Goal: Transaction & Acquisition: Purchase product/service

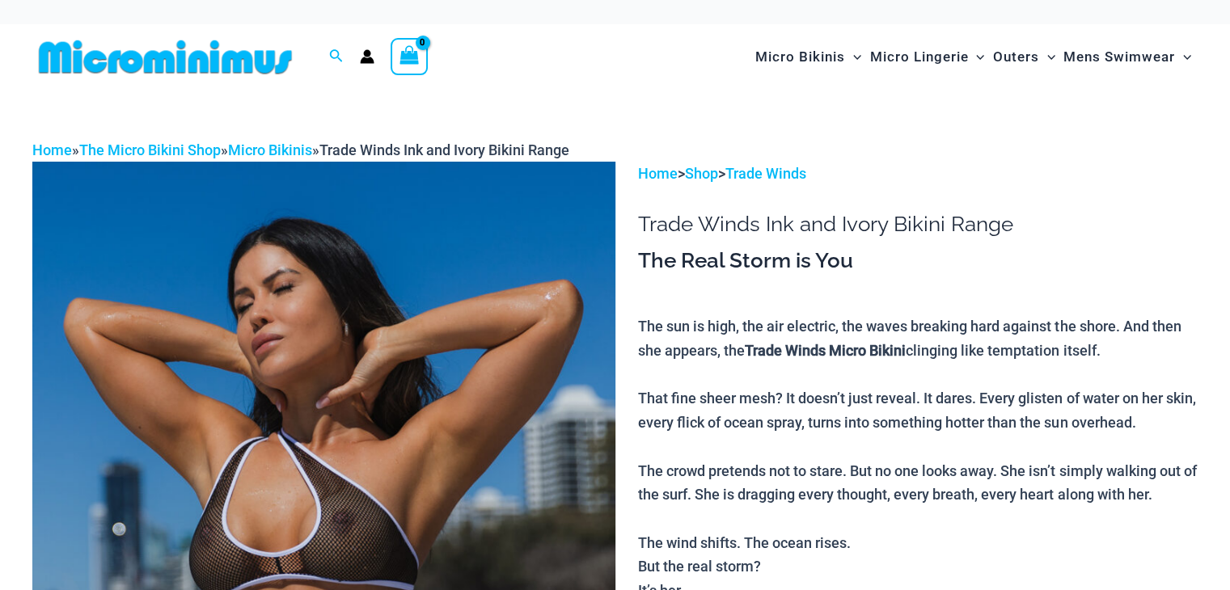
drag, startPoint x: 0, startPoint y: 0, endPoint x: 922, endPoint y: 267, distance: 959.4
click at [922, 267] on h3 "The Real Storm is You" at bounding box center [917, 260] width 559 height 27
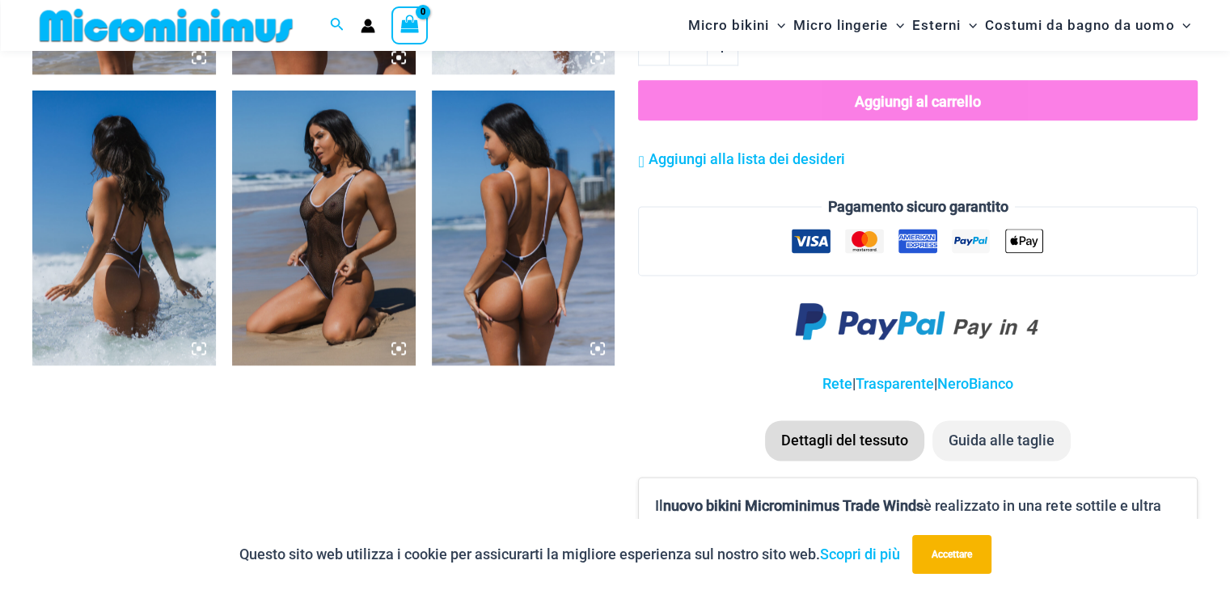
scroll to position [2259, 0]
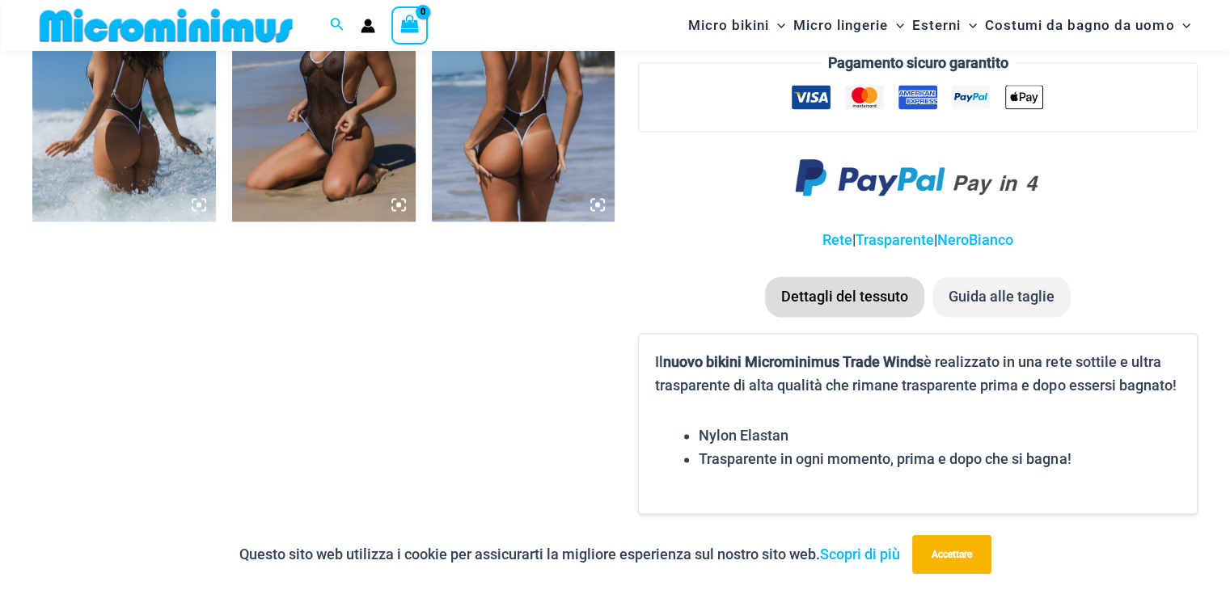
drag, startPoint x: 1238, startPoint y: 57, endPoint x: 1141, endPoint y: 239, distance: 205.8
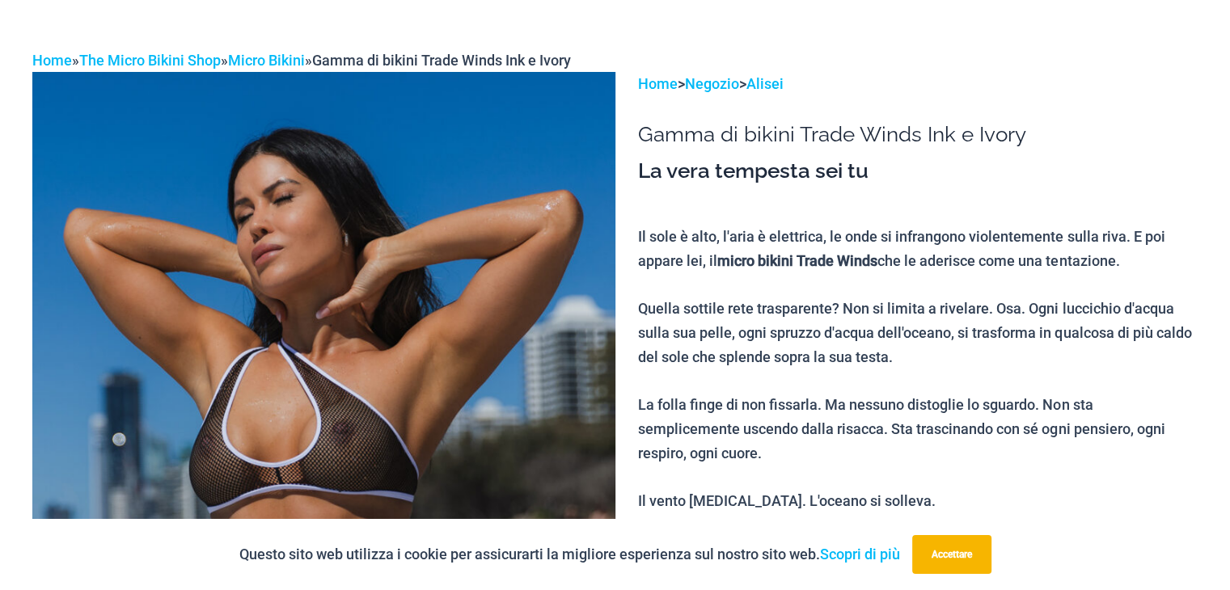
scroll to position [0, 0]
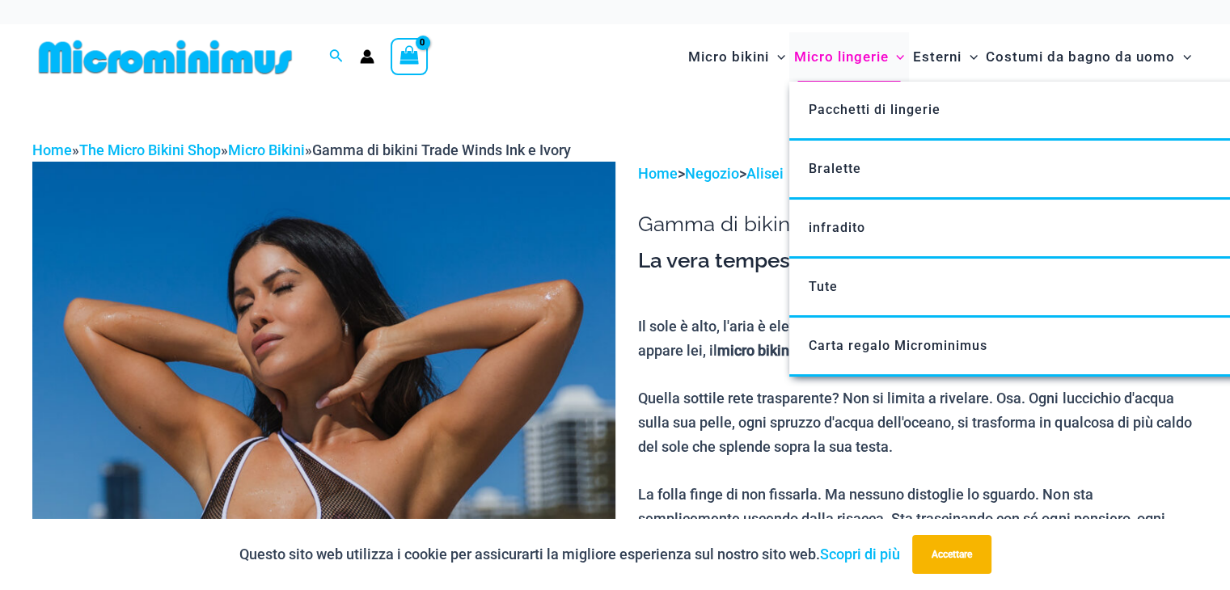
click at [828, 53] on font "Micro lingerie" at bounding box center [840, 57] width 95 height 16
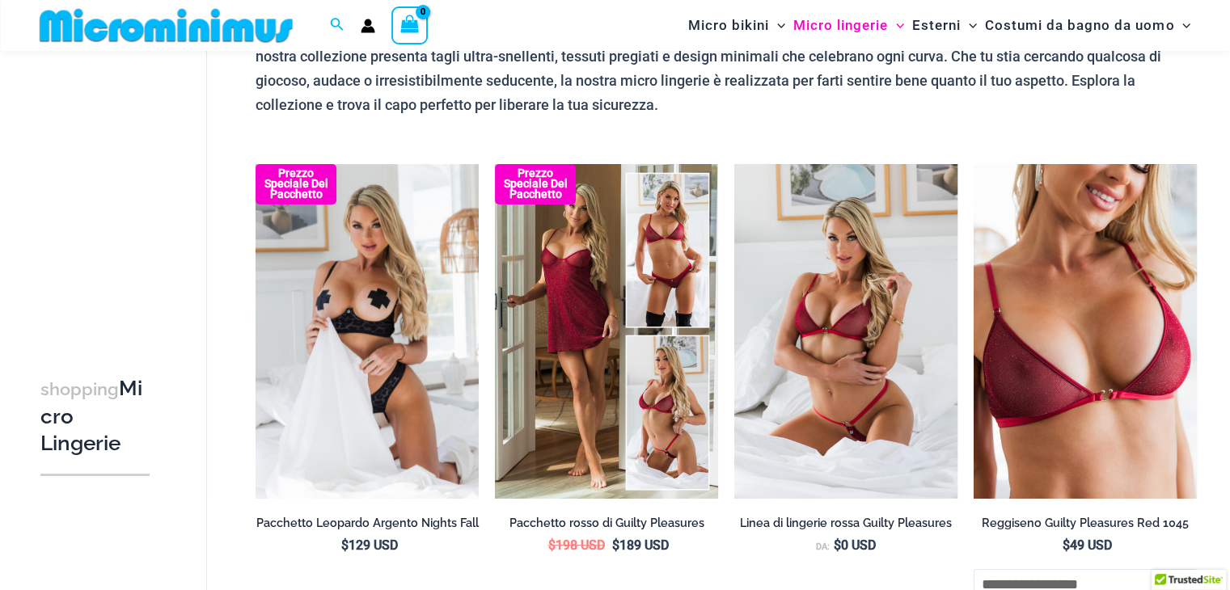
scroll to position [504, 0]
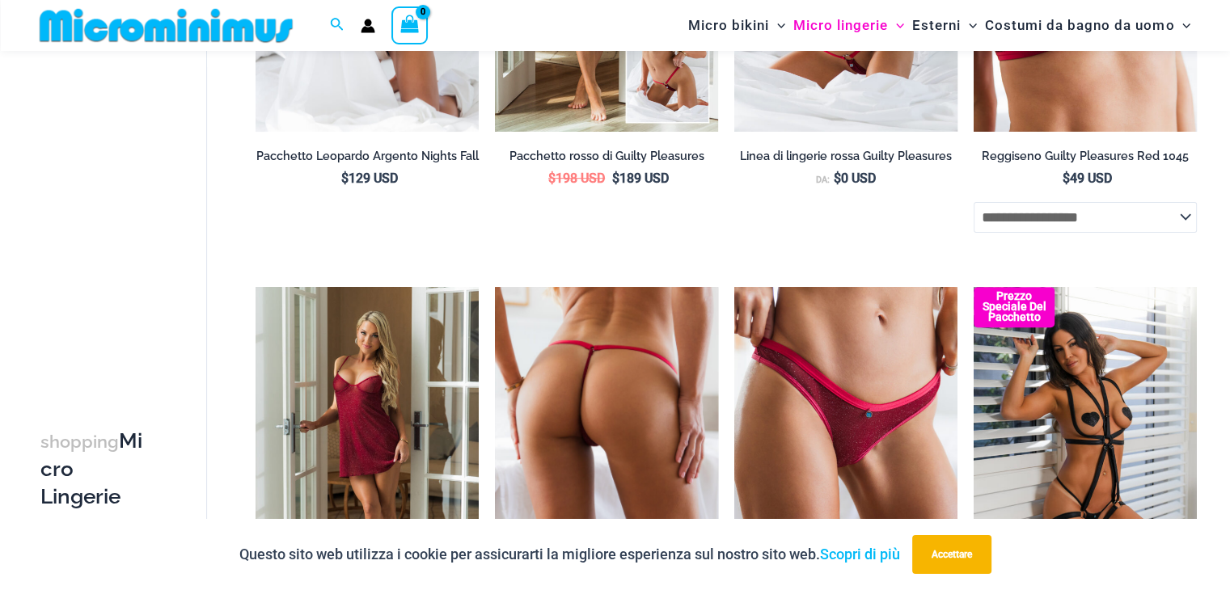
click at [580, 339] on img at bounding box center [606, 454] width 223 height 335
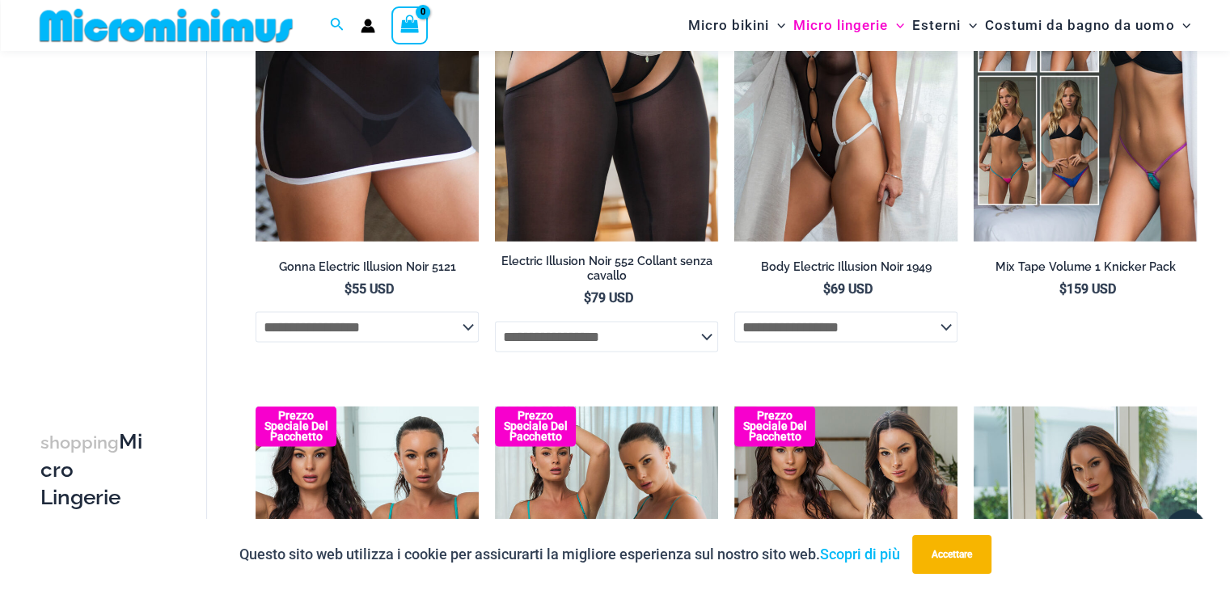
scroll to position [3489, 0]
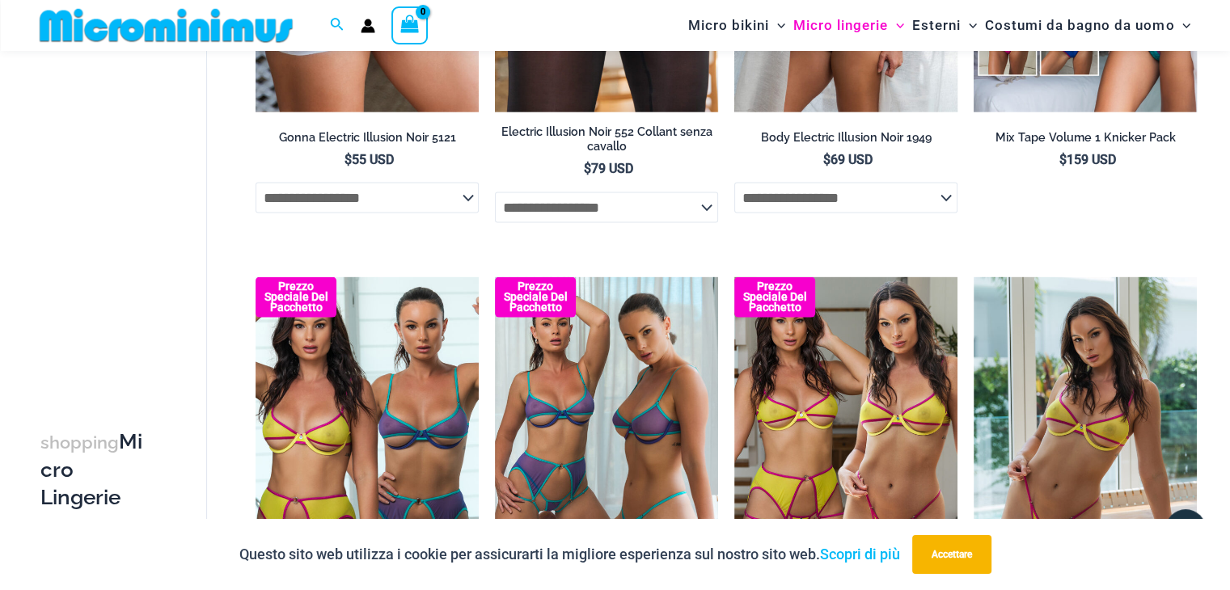
click at [137, 36] on img at bounding box center [166, 25] width 266 height 36
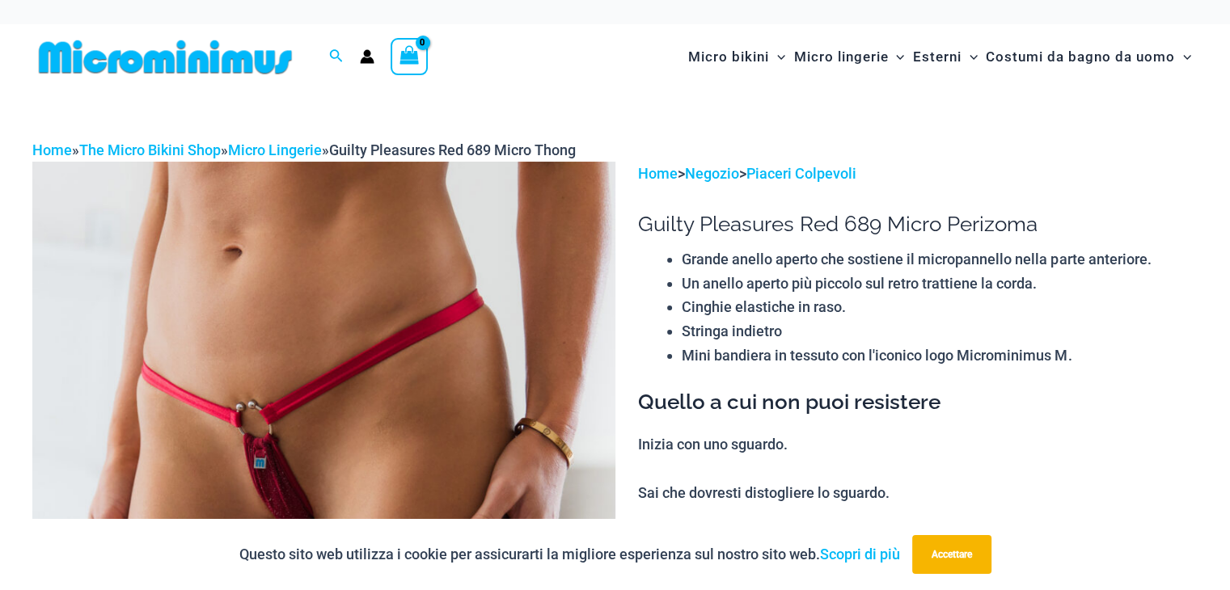
click at [329, 466] on img at bounding box center [323, 599] width 583 height 874
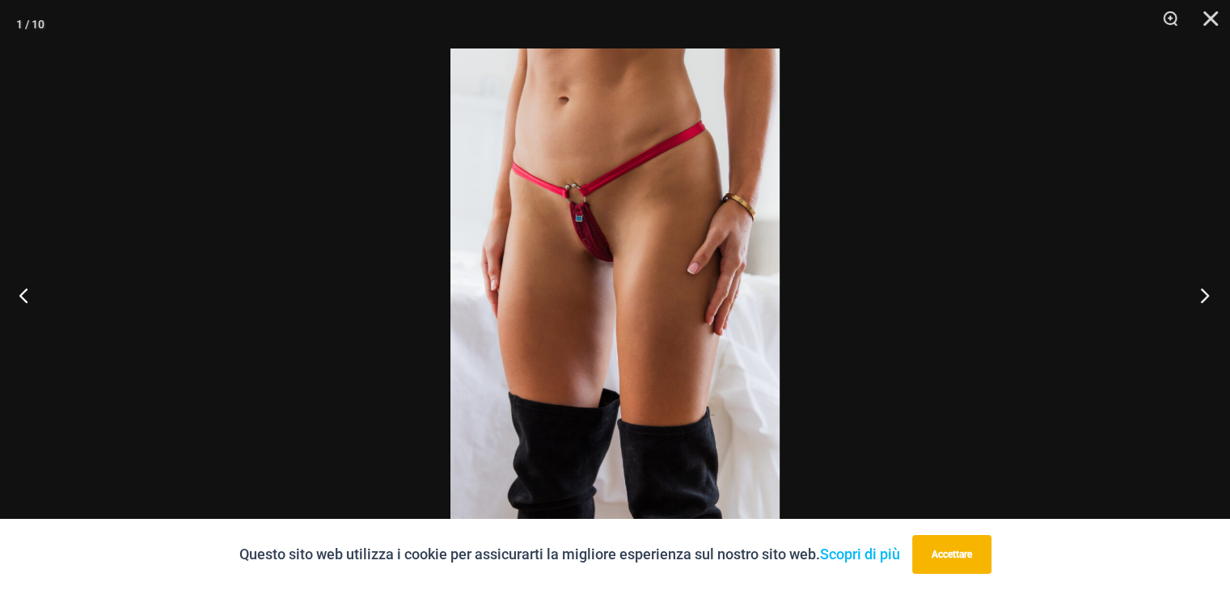
click at [1199, 281] on button "Prossimo" at bounding box center [1199, 295] width 61 height 81
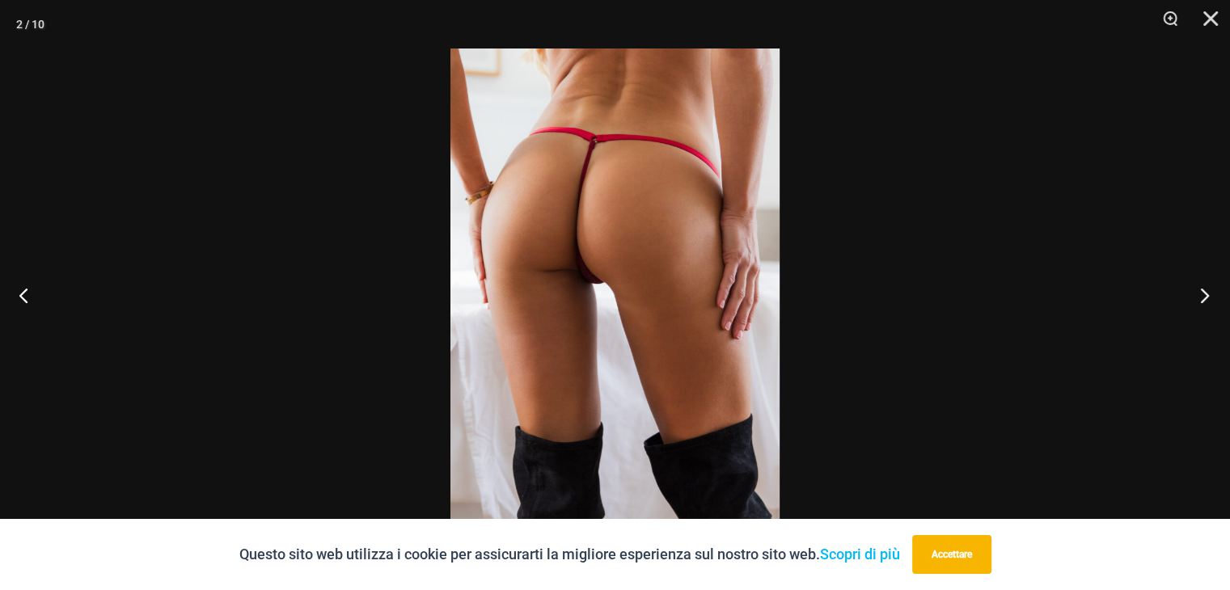
click at [1199, 281] on button "Prossimo" at bounding box center [1199, 295] width 61 height 81
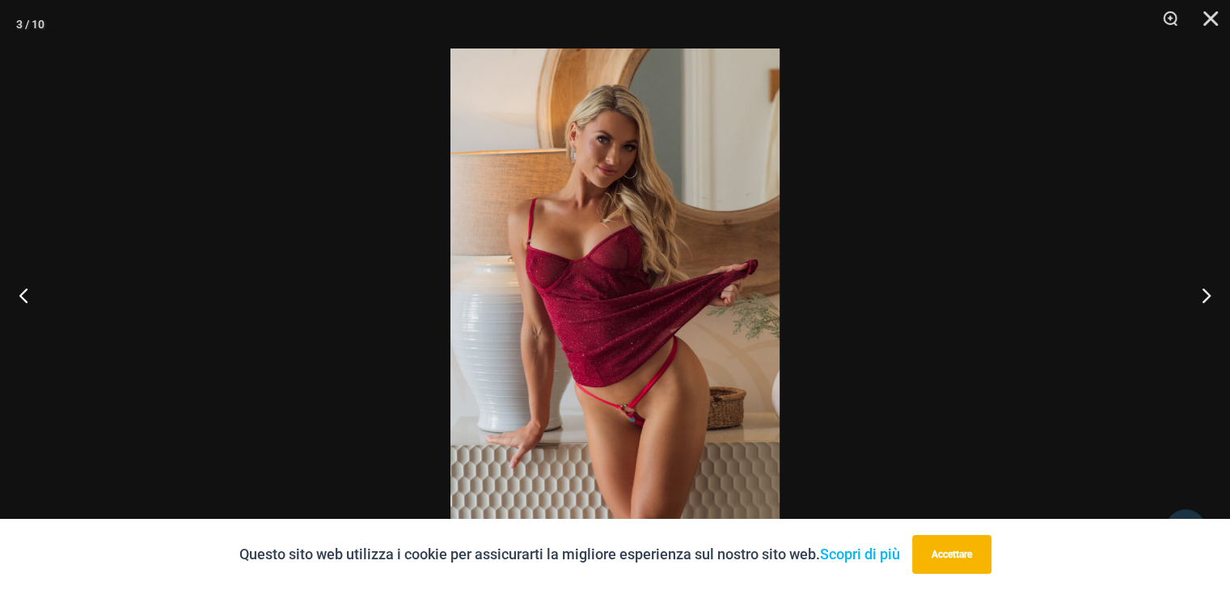
click at [1129, 218] on div at bounding box center [615, 295] width 1230 height 590
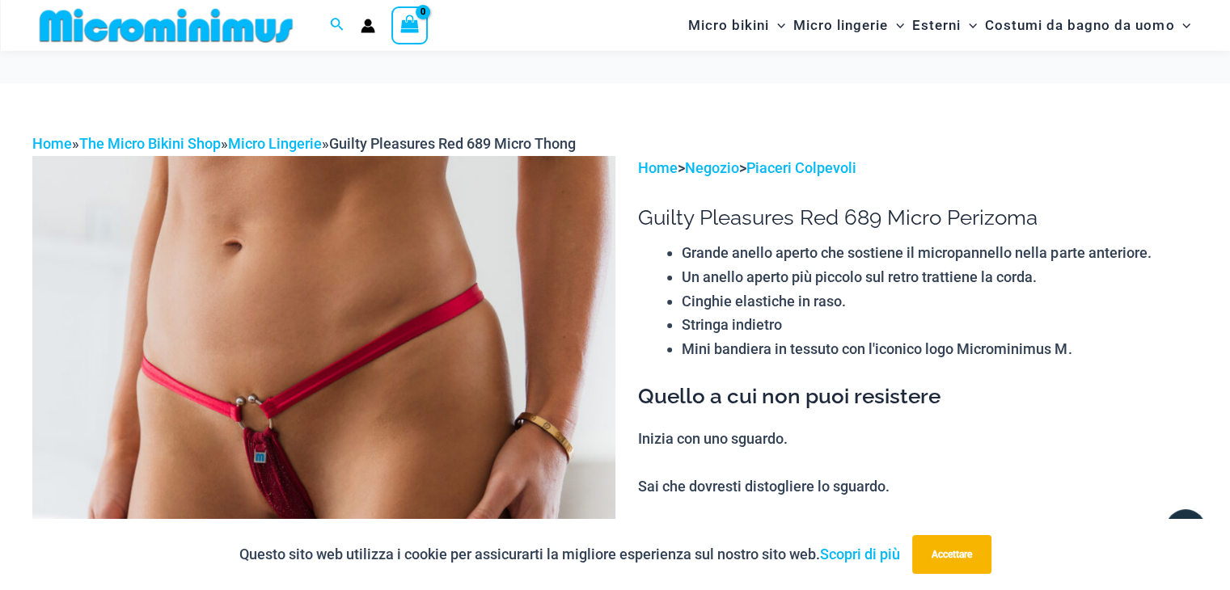
scroll to position [501, 0]
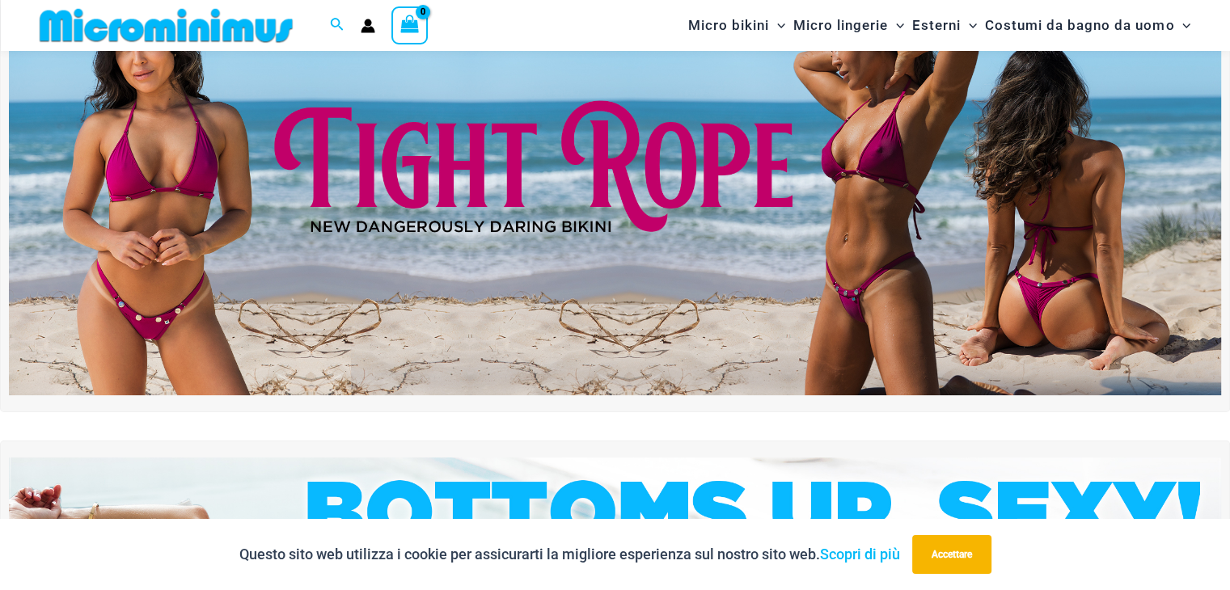
scroll to position [501, 0]
